Goal: Information Seeking & Learning: Learn about a topic

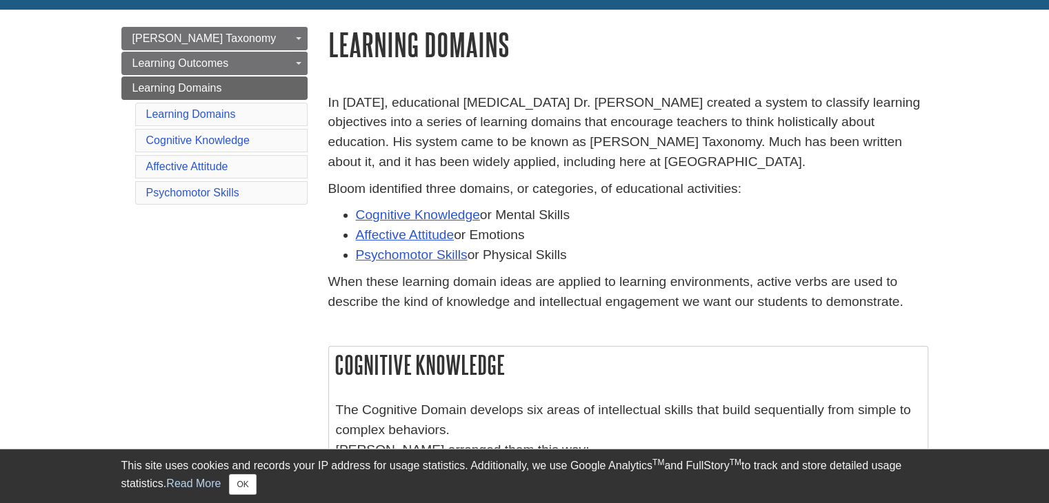
scroll to position [151, 0]
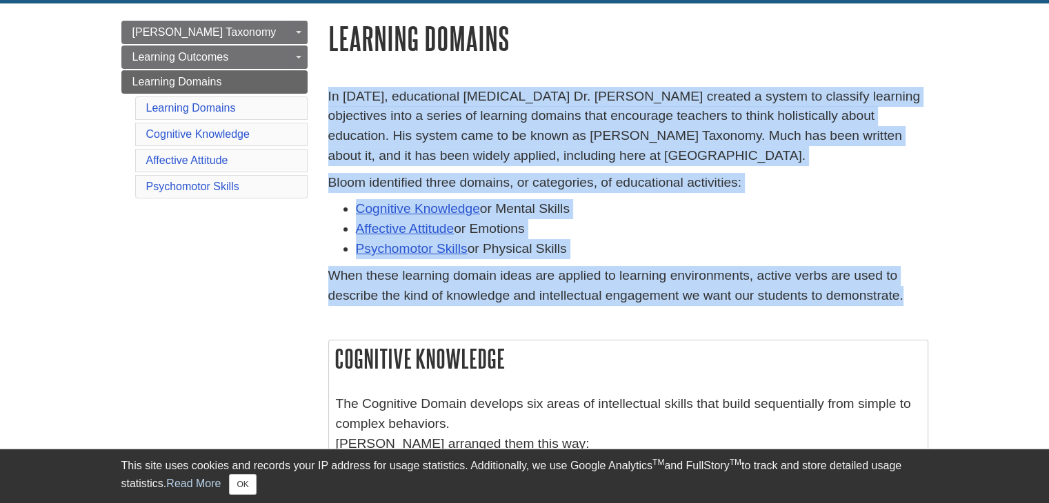
drag, startPoint x: 900, startPoint y: 299, endPoint x: 325, endPoint y: 95, distance: 610.2
copy div "In [DATE], educational [MEDICAL_DATA] Dr. [PERSON_NAME] created a system to cla…"
click at [177, 128] on link "Cognitive Knowledge" at bounding box center [197, 134] width 103 height 12
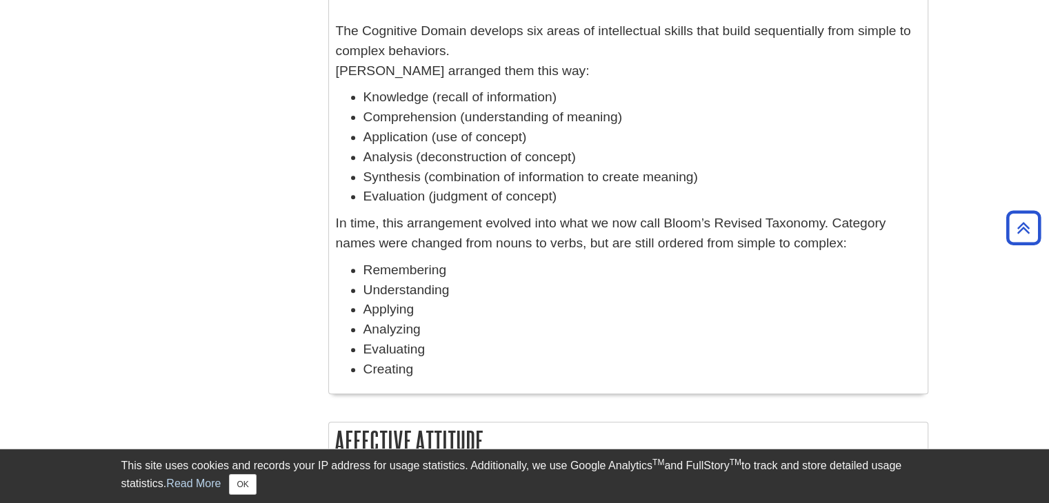
scroll to position [507, 0]
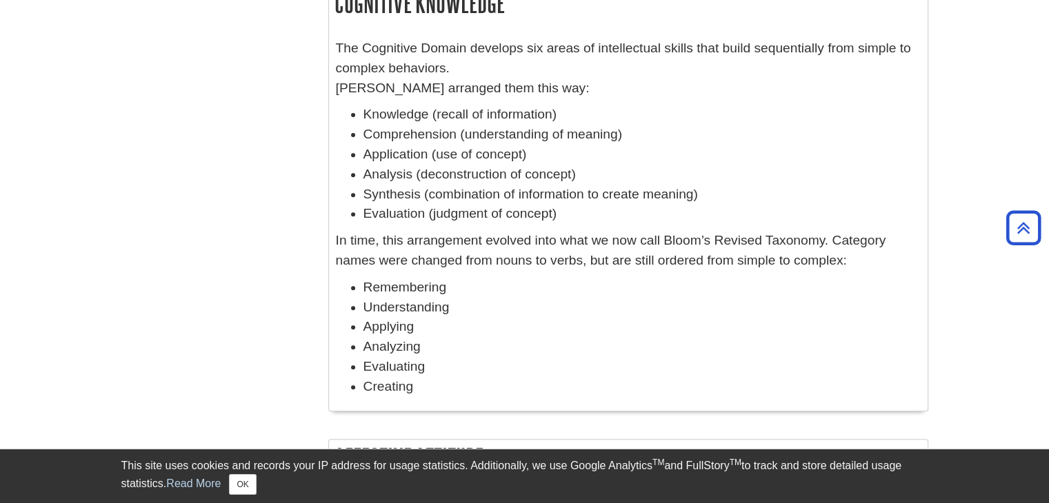
click at [557, 217] on li "Evaluation (judgment of concept)" at bounding box center [641, 214] width 557 height 20
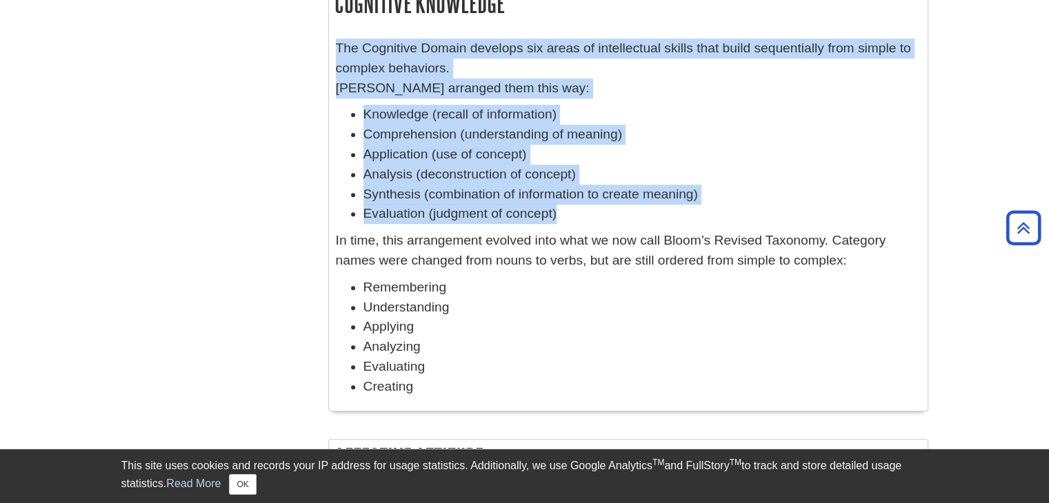
drag, startPoint x: 556, startPoint y: 218, endPoint x: 331, endPoint y: 42, distance: 285.4
click at [331, 42] on div "The Cognitive Domain develops six areas of intellectual skills that build seque…" at bounding box center [628, 221] width 598 height 379
copy div "The Cognitive Domain develops six areas of intellectual skills that build seque…"
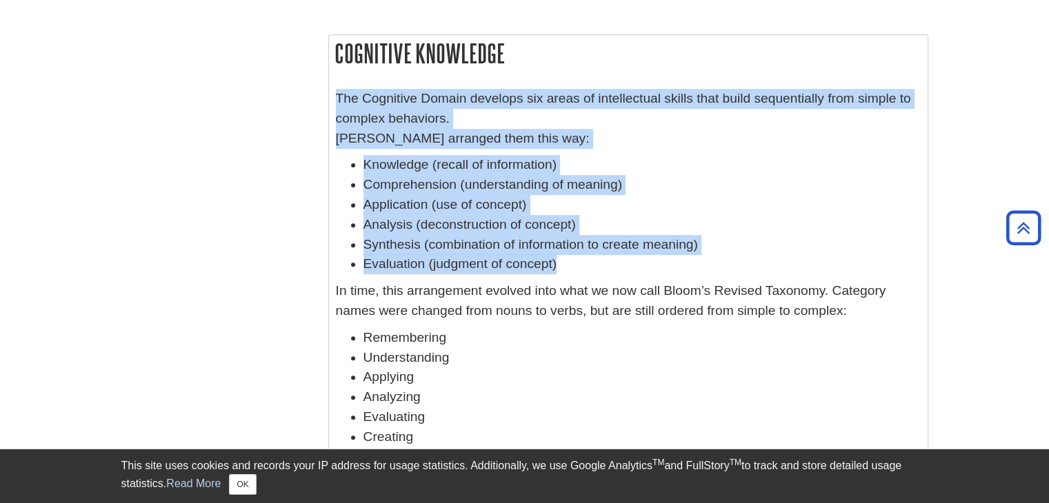
scroll to position [458, 0]
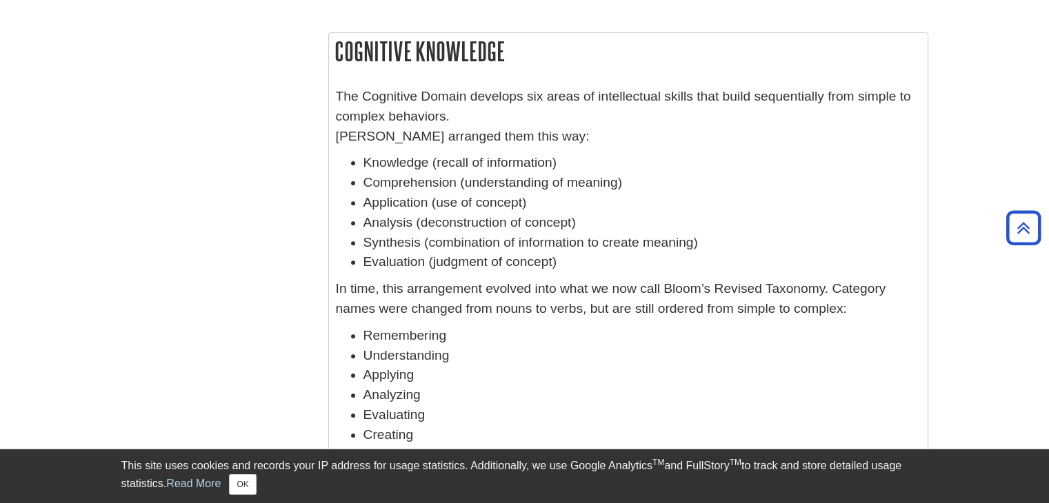
click at [505, 53] on h2 "Cognitive Knowledge" at bounding box center [628, 51] width 598 height 37
drag, startPoint x: 505, startPoint y: 53, endPoint x: 334, endPoint y: 43, distance: 171.3
click at [334, 43] on h2 "Cognitive Knowledge" at bounding box center [628, 51] width 598 height 37
copy h2 "Cognitive Knowledge"
click at [800, 152] on div "The Cognitive Domain develops six areas of intellectual skills that build seque…" at bounding box center [628, 269] width 585 height 365
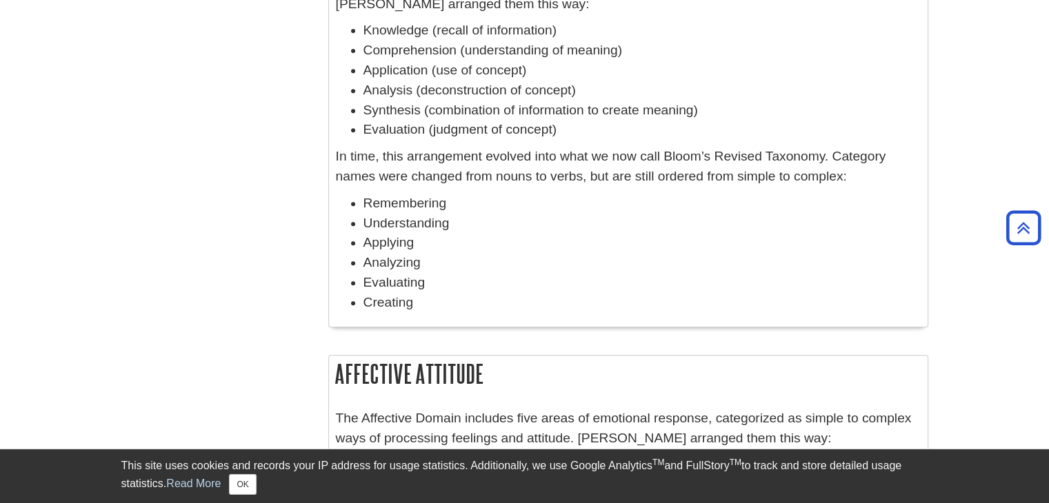
scroll to position [587, 0]
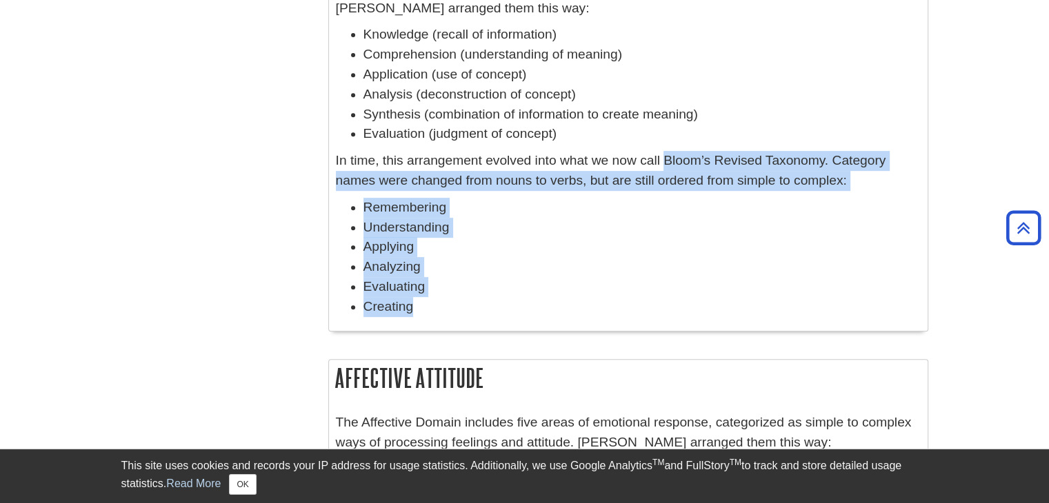
drag, startPoint x: 664, startPoint y: 161, endPoint x: 543, endPoint y: 303, distance: 186.9
click at [543, 303] on div "The Cognitive Domain develops six areas of intellectual skills that build seque…" at bounding box center [628, 141] width 585 height 365
copy div "Bloom’s Revised Taxonomy. Category names were changed from nouns to verbs, but …"
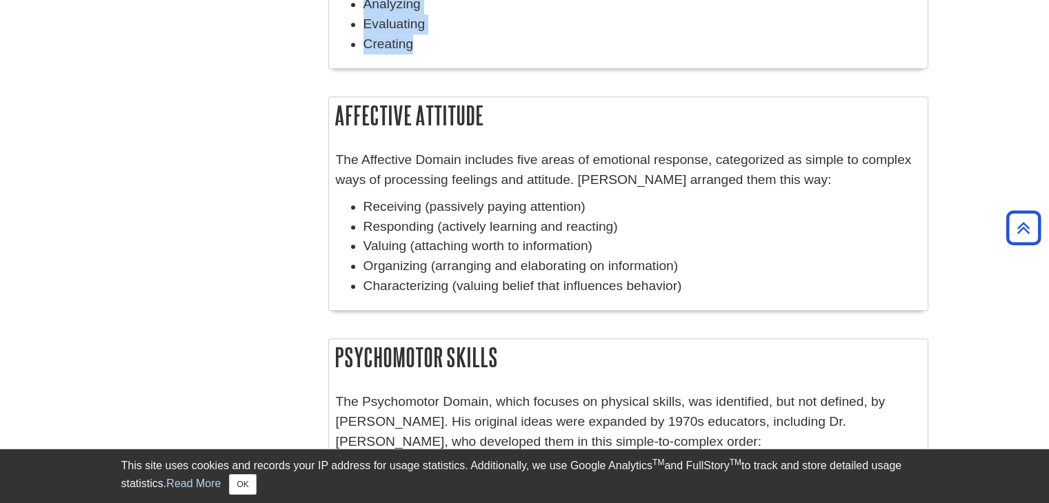
scroll to position [851, 0]
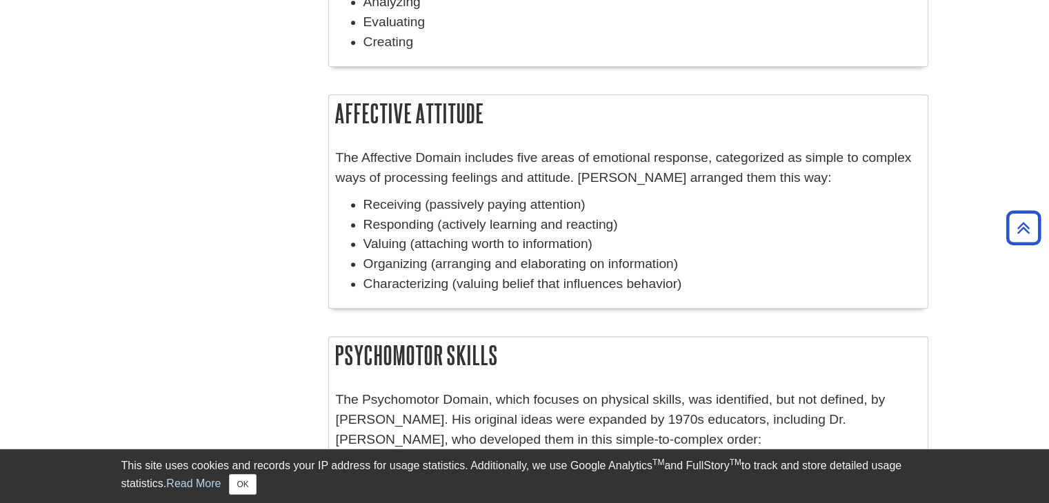
click at [487, 116] on h2 "Affective Attitude" at bounding box center [628, 113] width 598 height 37
click at [485, 117] on h2 "Affective Attitude" at bounding box center [628, 113] width 598 height 37
drag, startPoint x: 479, startPoint y: 114, endPoint x: 334, endPoint y: 119, distance: 145.6
click at [334, 119] on h2 "Affective Attitude" at bounding box center [628, 113] width 598 height 37
click at [483, 114] on h2 "Affective Attitude" at bounding box center [628, 113] width 598 height 37
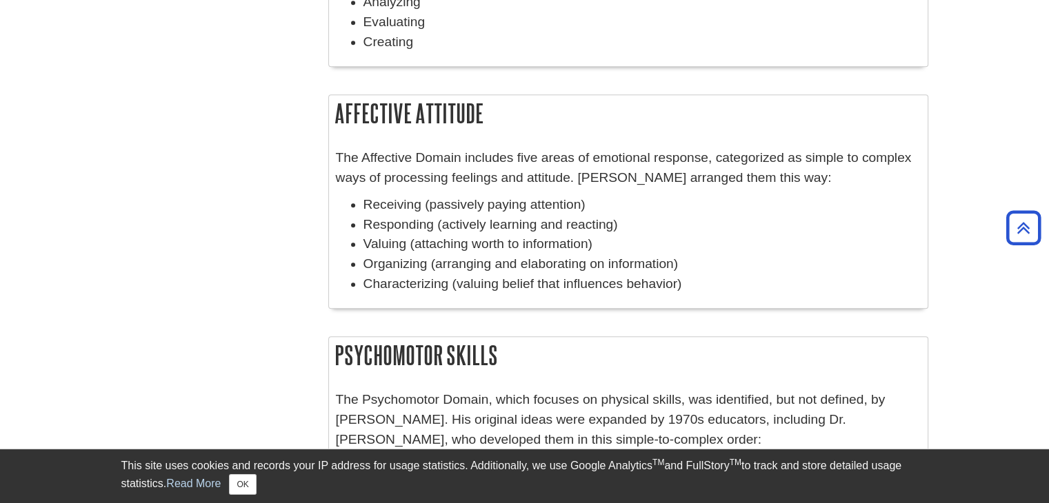
drag, startPoint x: 485, startPoint y: 113, endPoint x: 335, endPoint y: 119, distance: 149.7
click at [335, 119] on h2 "Affective Attitude" at bounding box center [628, 113] width 598 height 37
copy h2 "Affective Attitude"
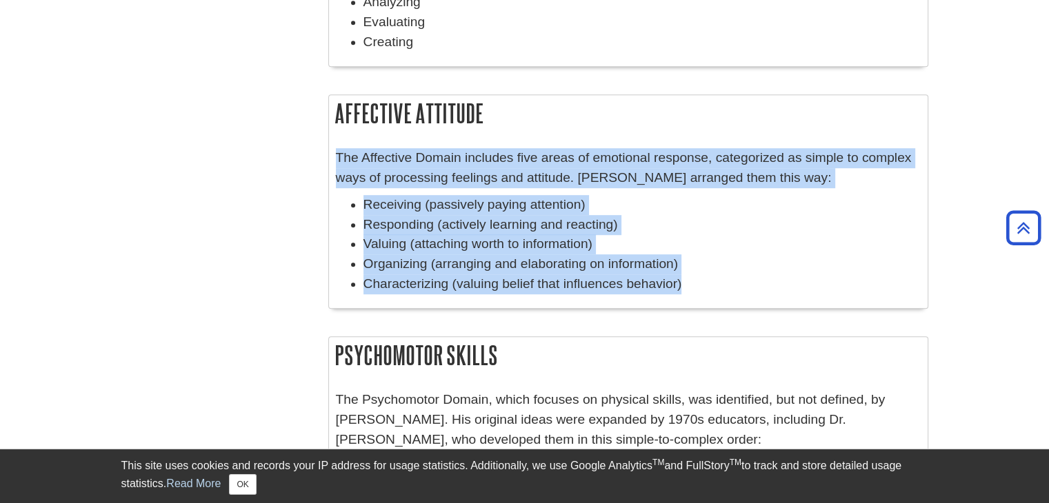
drag, startPoint x: 679, startPoint y: 285, endPoint x: 336, endPoint y: 158, distance: 365.4
click at [336, 158] on div "The Affective Domain includes five areas of emotional response, categorized as …" at bounding box center [628, 224] width 585 height 153
copy div "The Affective Domain includes five areas of emotional response, categorized as …"
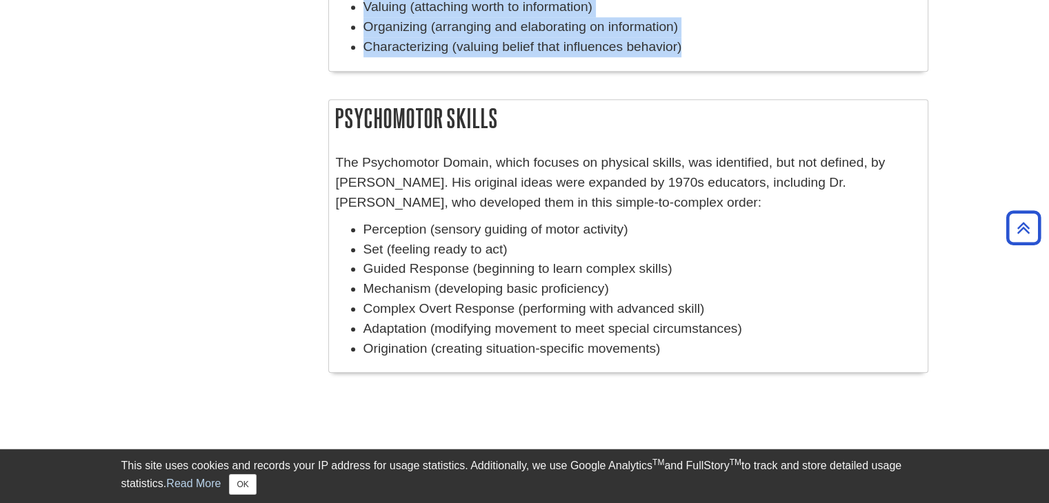
scroll to position [1108, 0]
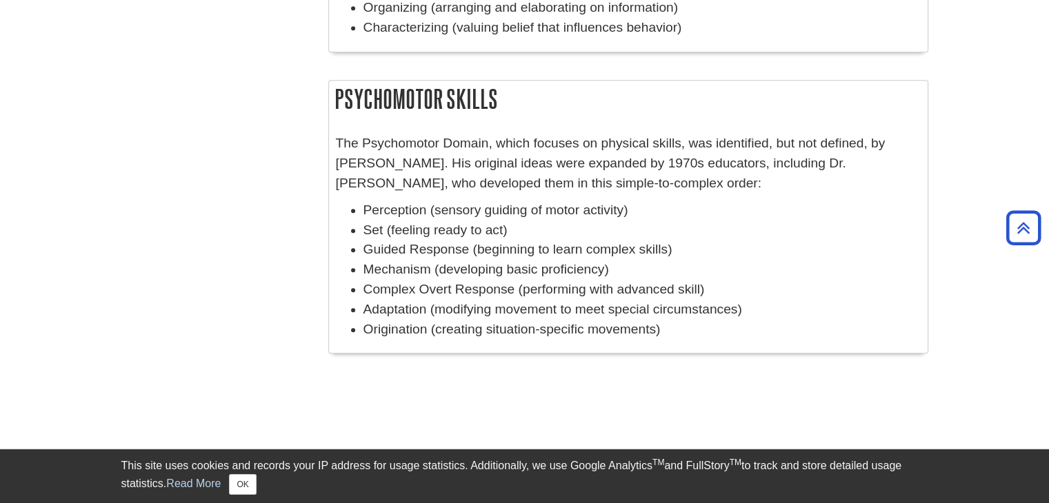
click at [497, 104] on h2 "Psychomotor Skills" at bounding box center [628, 99] width 598 height 37
click at [498, 99] on h2 "Psychomotor Skills" at bounding box center [628, 99] width 598 height 37
drag, startPoint x: 496, startPoint y: 99, endPoint x: 336, endPoint y: 100, distance: 160.6
click at [336, 100] on h2 "Psychomotor Skills" at bounding box center [628, 99] width 598 height 37
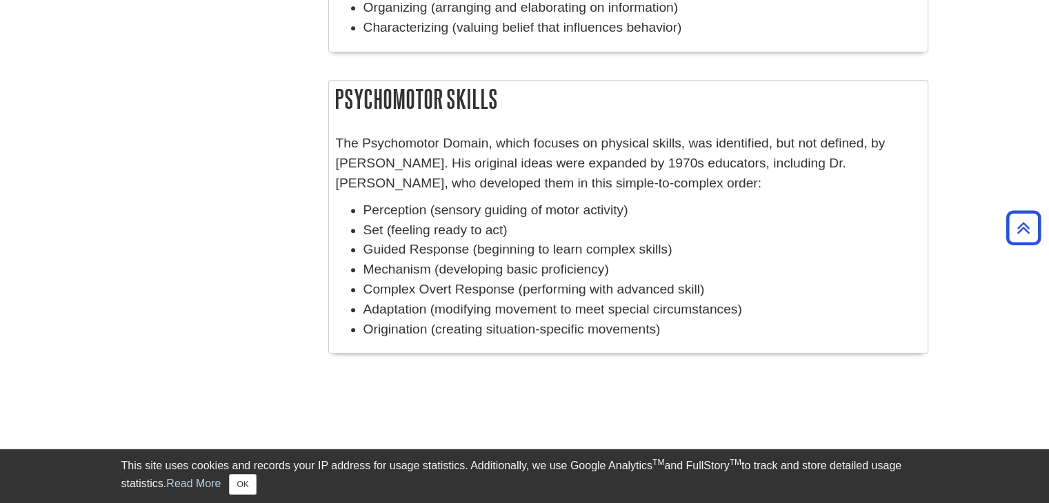
copy h2 "Psychomotor Skills"
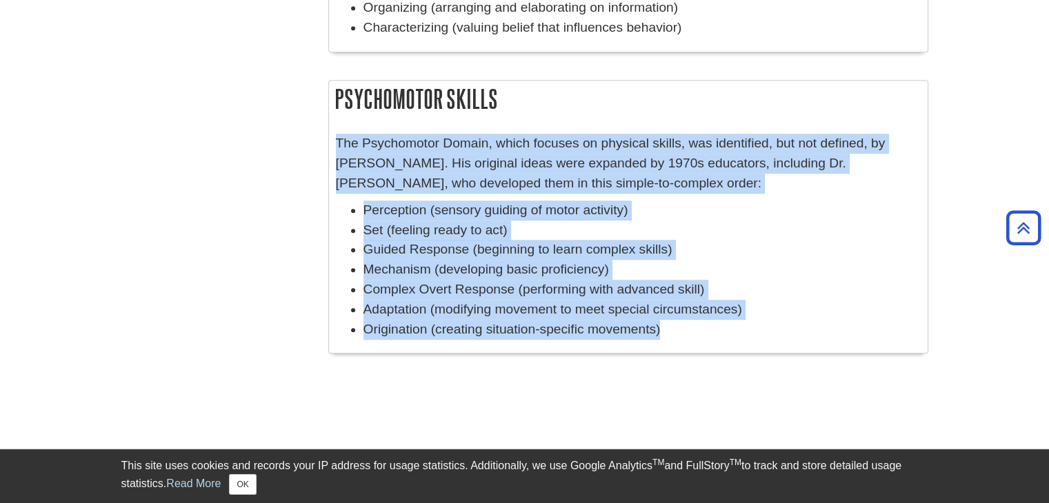
drag, startPoint x: 672, startPoint y: 332, endPoint x: 333, endPoint y: 142, distance: 388.6
click at [333, 142] on div "The Psychomotor Domain, which focuses on physical skills, was identified, but n…" at bounding box center [628, 240] width 598 height 226
copy div "The Psychomotor Domain, which focuses on physical skills, was identified, but n…"
